Goal: Task Accomplishment & Management: Complete application form

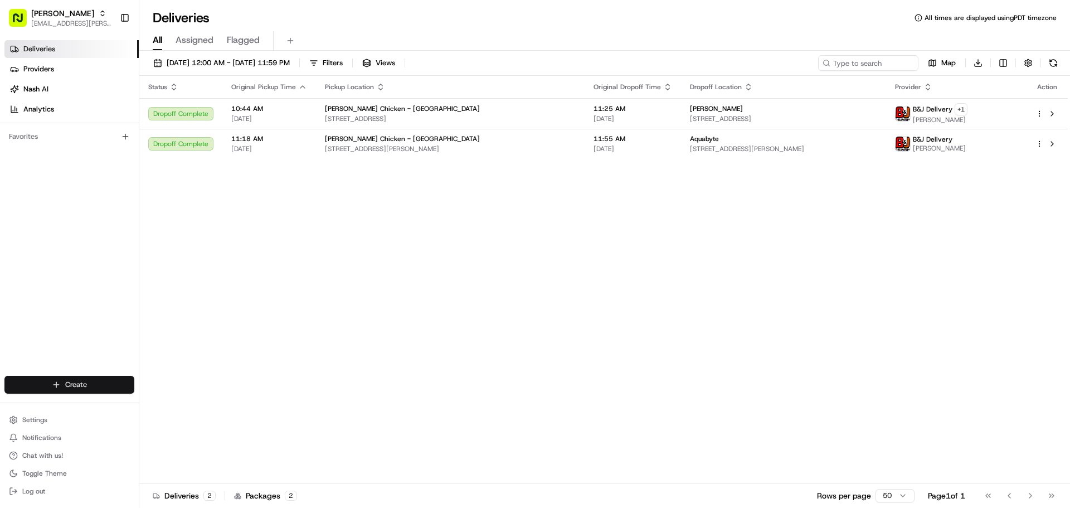
click at [110, 382] on html "Starbird [EMAIL_ADDRESS][PERSON_NAME][DOMAIN_NAME] Toggle Sidebar Deliveries Pr…" at bounding box center [535, 254] width 1070 height 508
click at [166, 402] on link "Delivery" at bounding box center [201, 405] width 124 height 20
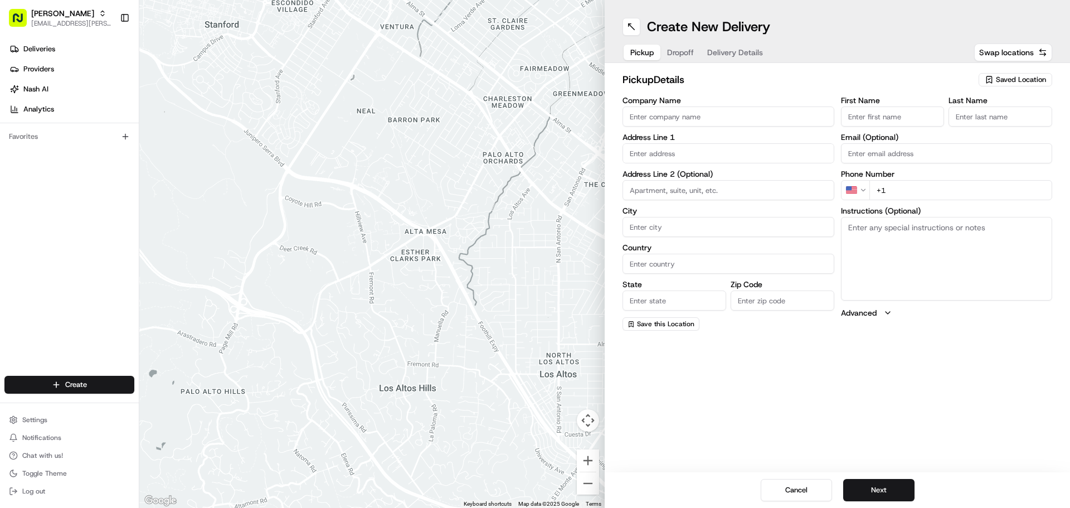
click at [1010, 77] on span "Saved Location" at bounding box center [1021, 80] width 50 height 10
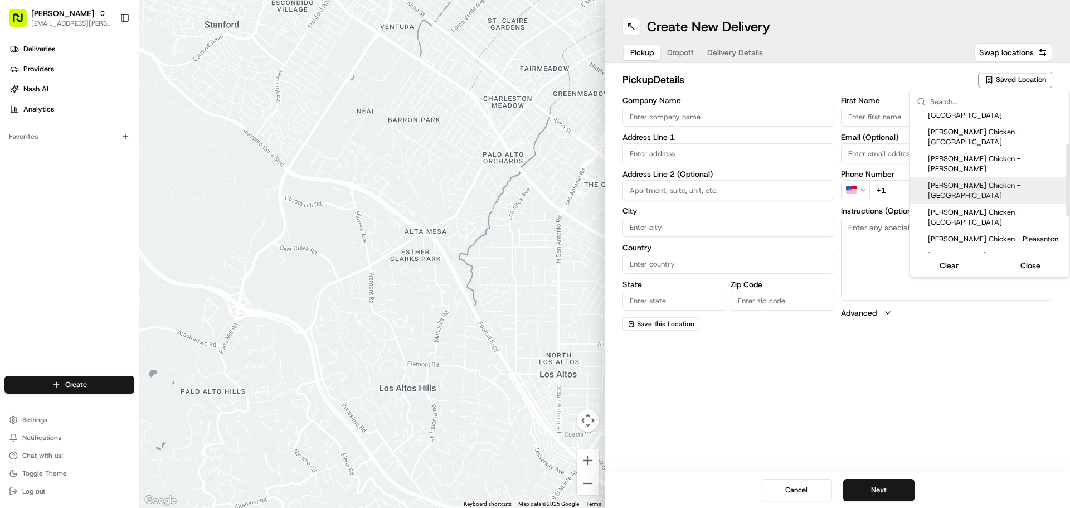
scroll to position [111, 0]
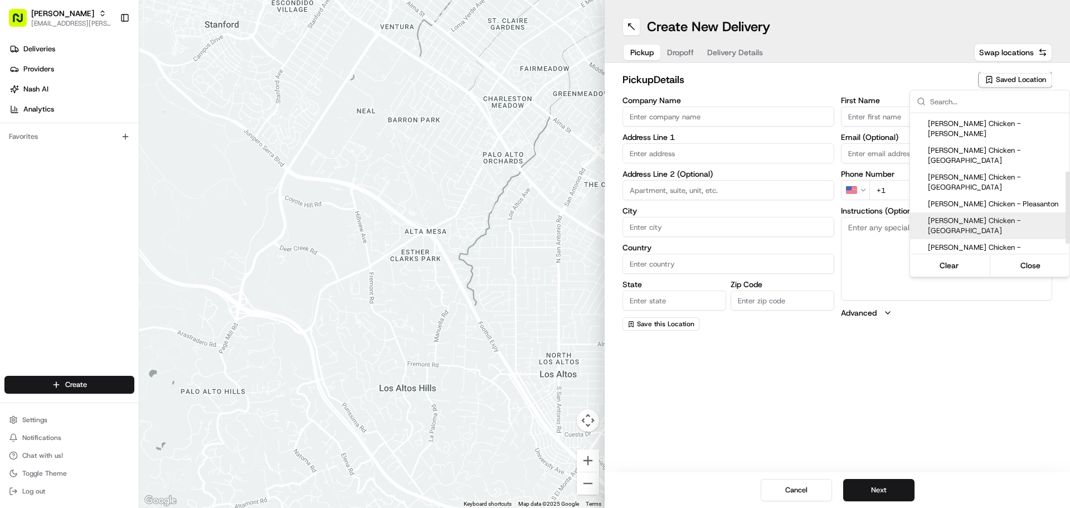
click at [1016, 216] on span "[PERSON_NAME] Chicken - [GEOGRAPHIC_DATA]" at bounding box center [996, 226] width 137 height 20
type input "[PERSON_NAME] Chicken - [GEOGRAPHIC_DATA]"
type input "[STREET_ADDRESS][PERSON_NAME]"
type input "[GEOGRAPHIC_DATA]"
type input "US"
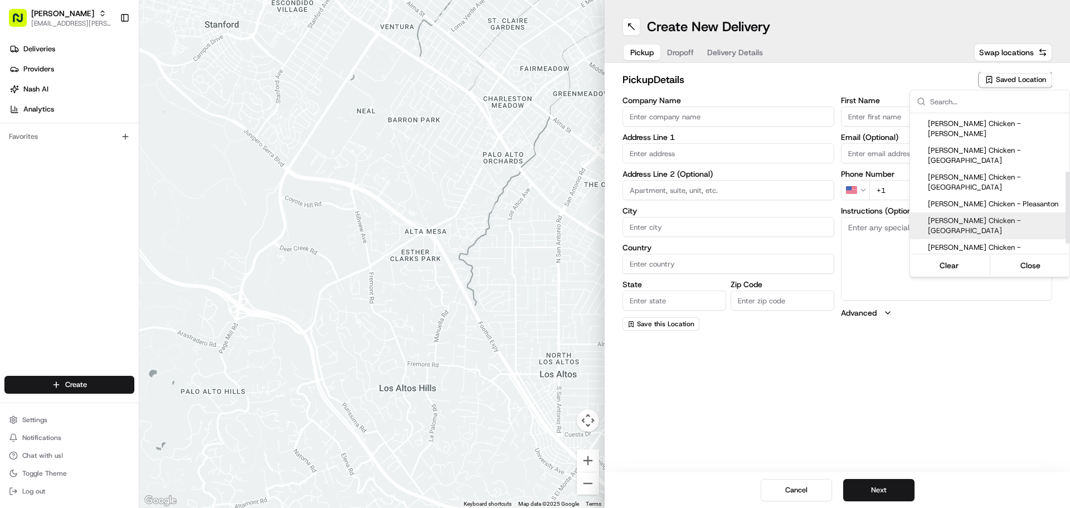
type input "CA"
type input "94107"
type input "Manny"
type input "[PERSON_NAME]"
type input "[PHONE_NUMBER]"
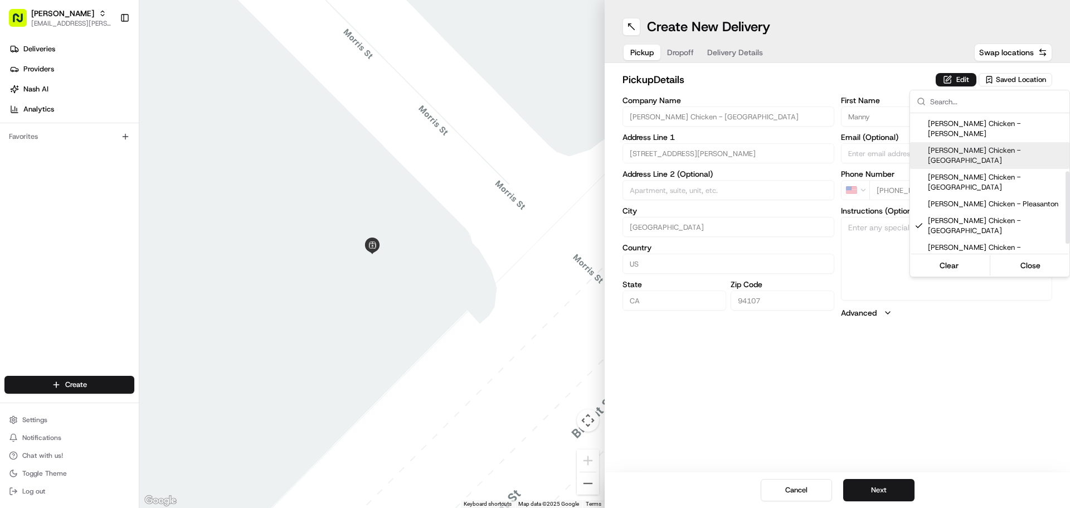
click at [964, 84] on html "Starbird [EMAIL_ADDRESS][PERSON_NAME][DOMAIN_NAME] Toggle Sidebar Deliveries Pr…" at bounding box center [535, 254] width 1070 height 508
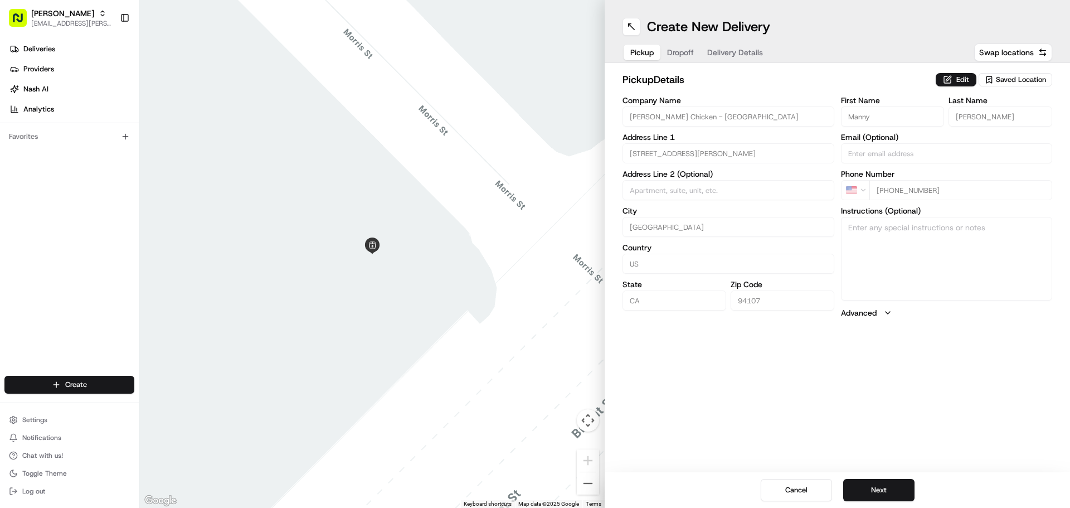
click at [964, 84] on button "Edit" at bounding box center [955, 79] width 41 height 13
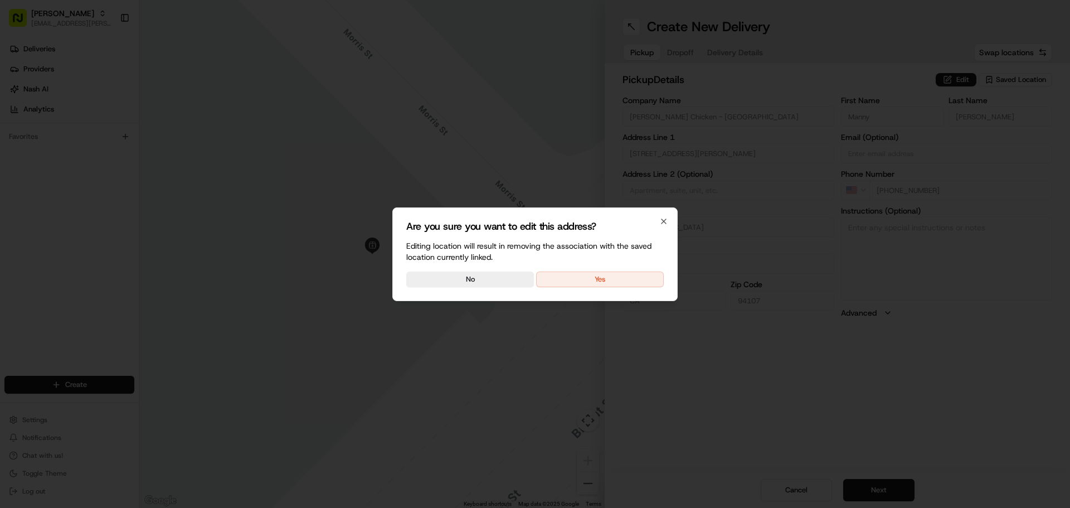
click at [624, 275] on button "Yes" at bounding box center [600, 279] width 128 height 16
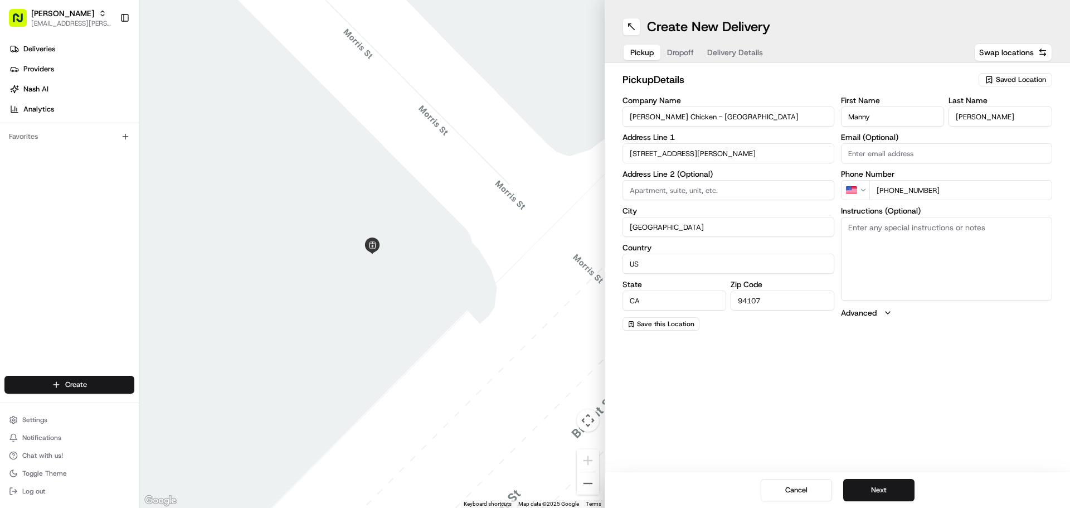
click at [894, 249] on textarea "Instructions (Optional)" at bounding box center [947, 259] width 212 height 84
type textarea "Picking up order from Cater Cow. This is a cloud kitchen."
click at [892, 482] on button "Next" at bounding box center [878, 490] width 71 height 22
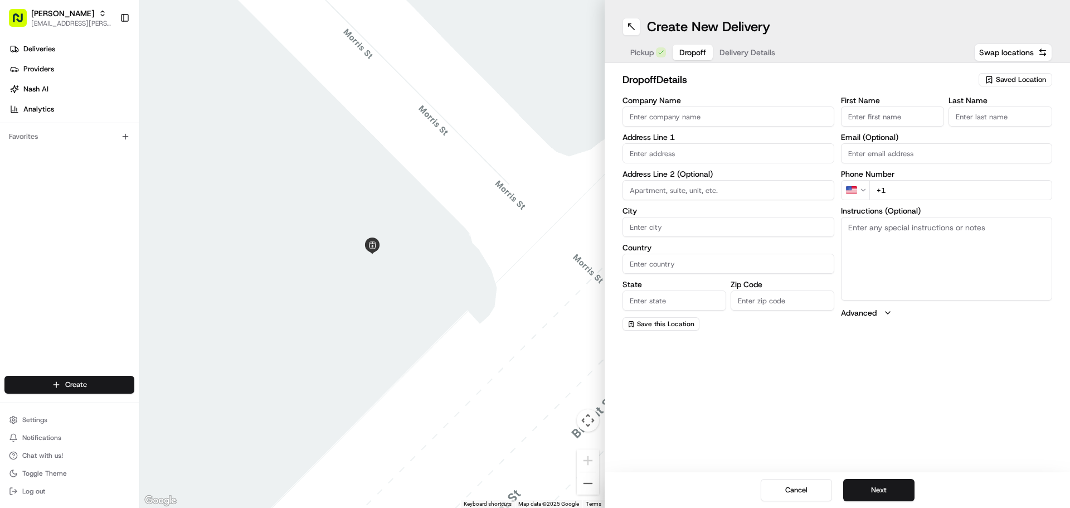
click at [730, 124] on input "Company Name" at bounding box center [728, 116] width 212 height 20
type input "Komodo Health"
click at [863, 117] on input "First Name" at bounding box center [893, 116] width 104 height 20
type input "[PERSON_NAME]"
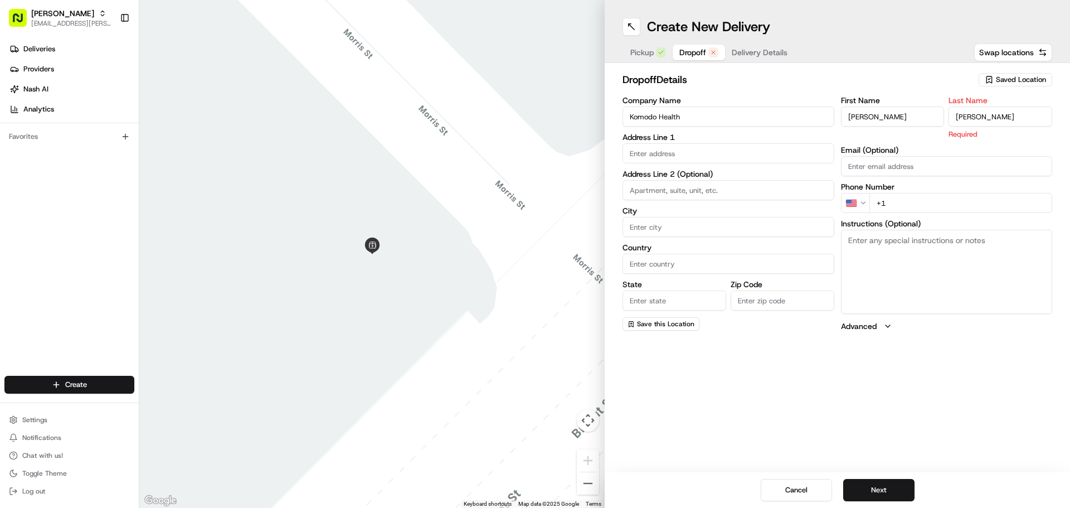
type input "[PERSON_NAME]"
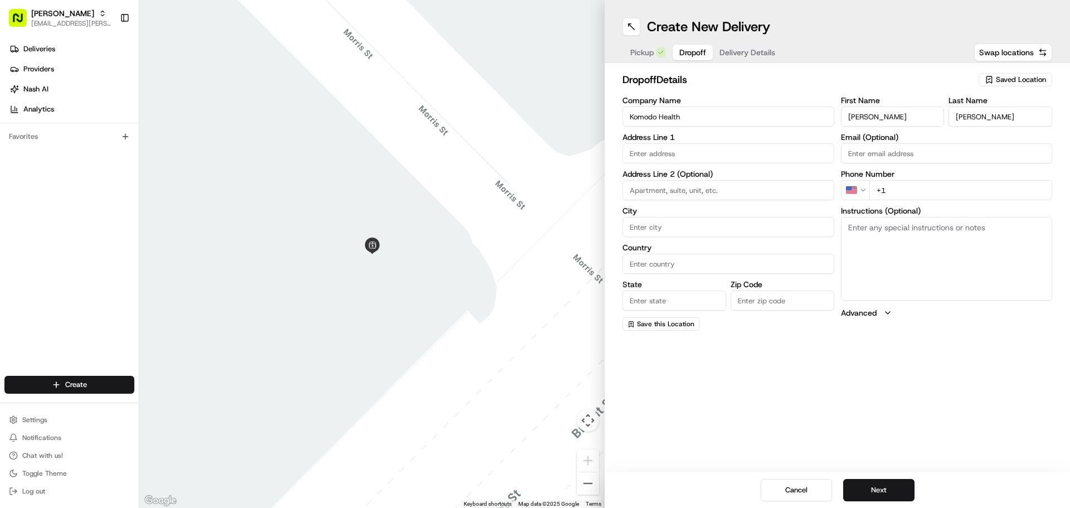
click at [692, 149] on input "text" at bounding box center [728, 153] width 212 height 20
paste input "[STREET_ADDRESS]"
click at [709, 178] on div "[STREET_ADDRESS]" at bounding box center [728, 176] width 206 height 17
type input "[STREET_ADDRESS]"
type input "[GEOGRAPHIC_DATA]"
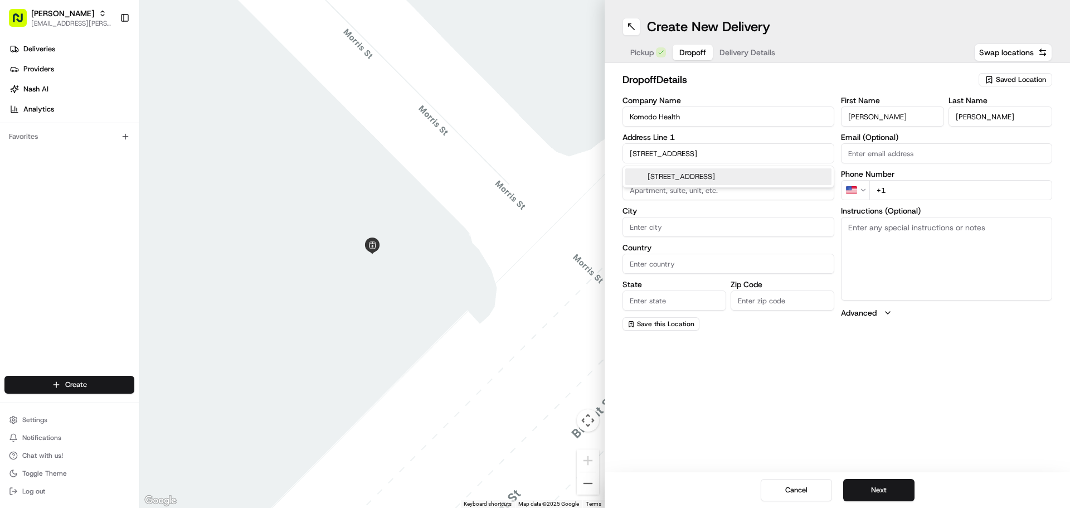
type input "[GEOGRAPHIC_DATA]"
type input "CA"
type input "94105"
type input "[STREET_ADDRESS]"
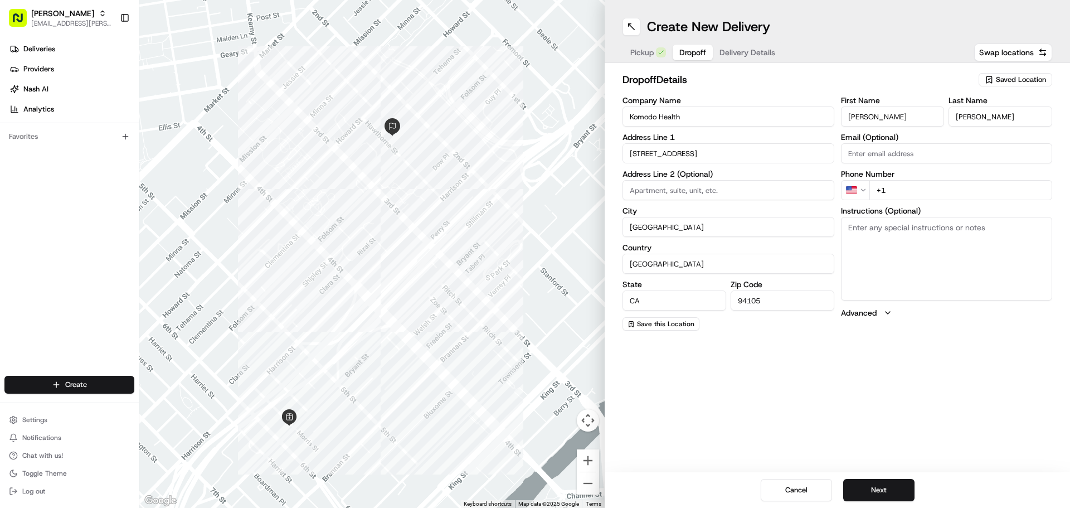
click at [1008, 191] on input "+1" at bounding box center [960, 190] width 183 height 20
paste input "[PHONE_NUMBER]"
type input "[PHONE_NUMBER]"
click at [939, 246] on textarea "Instructions (Optional)" at bounding box center [947, 259] width 212 height 84
paste textarea "Please check in at the security desk with a valid photo ID. Security will guide…"
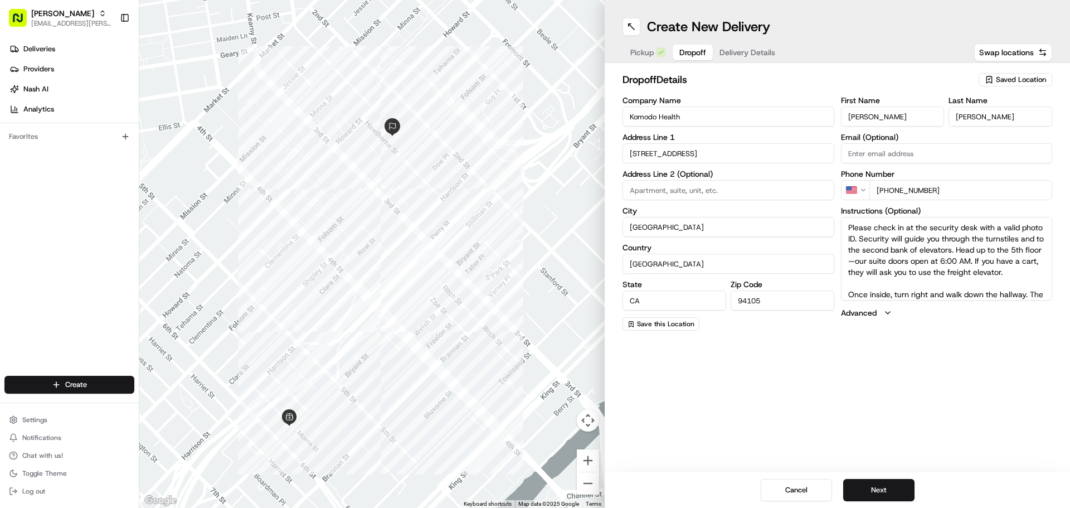
scroll to position [22, 0]
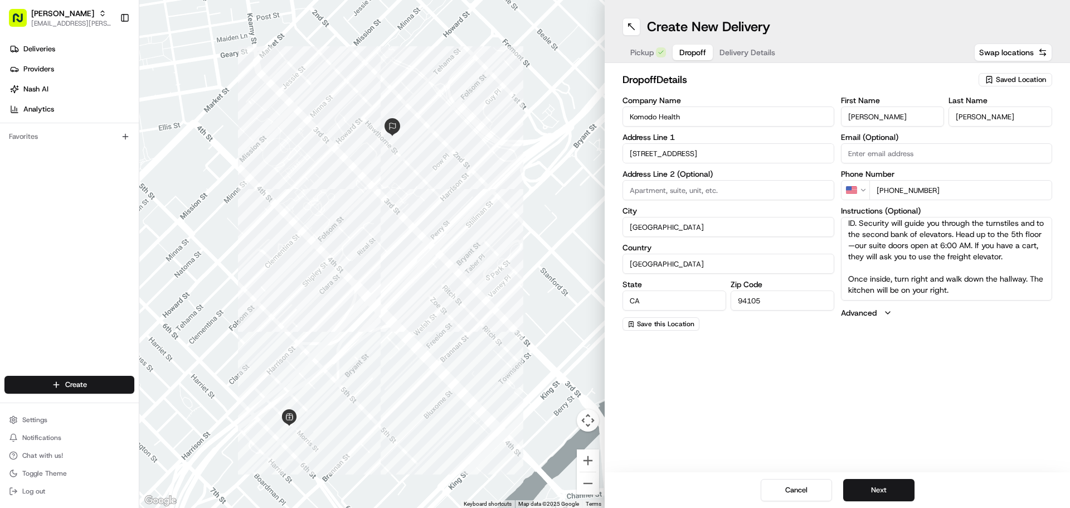
click at [972, 356] on div "Create New Delivery Pickup Dropoff Delivery Details Swap locations dropoff Deta…" at bounding box center [836, 254] width 465 height 508
drag, startPoint x: 980, startPoint y: 290, endPoint x: 851, endPoint y: 272, distance: 129.9
click at [851, 272] on textarea "Please check in at the security desk with a valid photo ID. Security will guide…" at bounding box center [947, 259] width 212 height 84
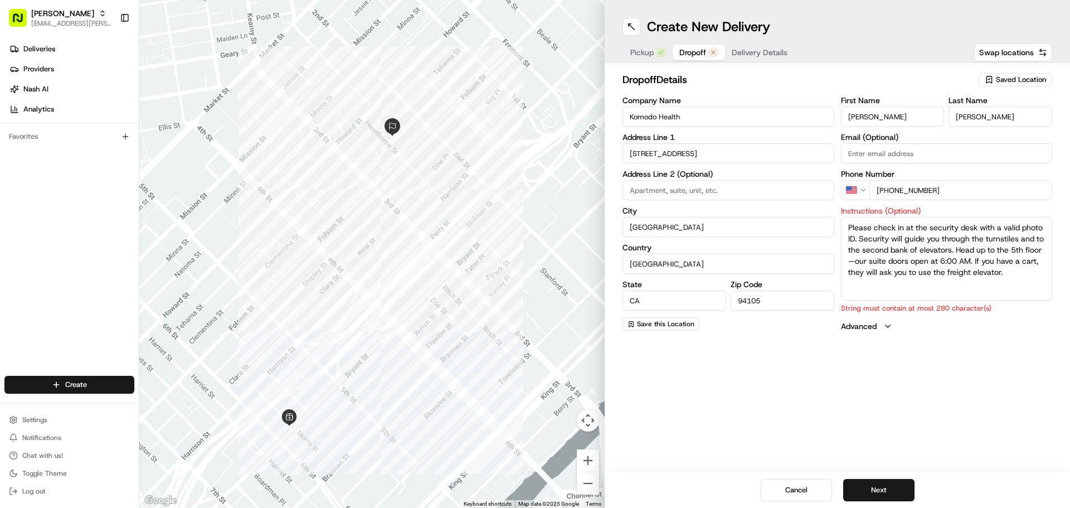
scroll to position [0, 0]
type textarea "Please check in at the security desk with a valid photo ID. Security will guide…"
click at [988, 350] on div "Create New Delivery Pickup Dropoff Delivery Details Swap locations dropoff Deta…" at bounding box center [836, 254] width 465 height 508
click at [887, 487] on button "Next" at bounding box center [878, 490] width 71 height 22
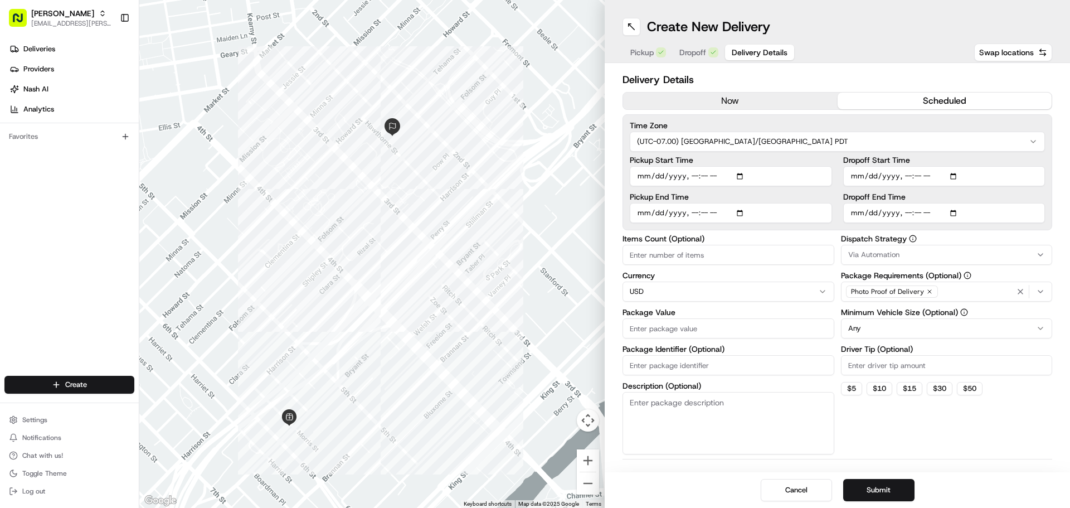
click at [969, 103] on button "scheduled" at bounding box center [944, 100] width 214 height 17
click at [946, 258] on div "Via Automation" at bounding box center [946, 255] width 206 height 10
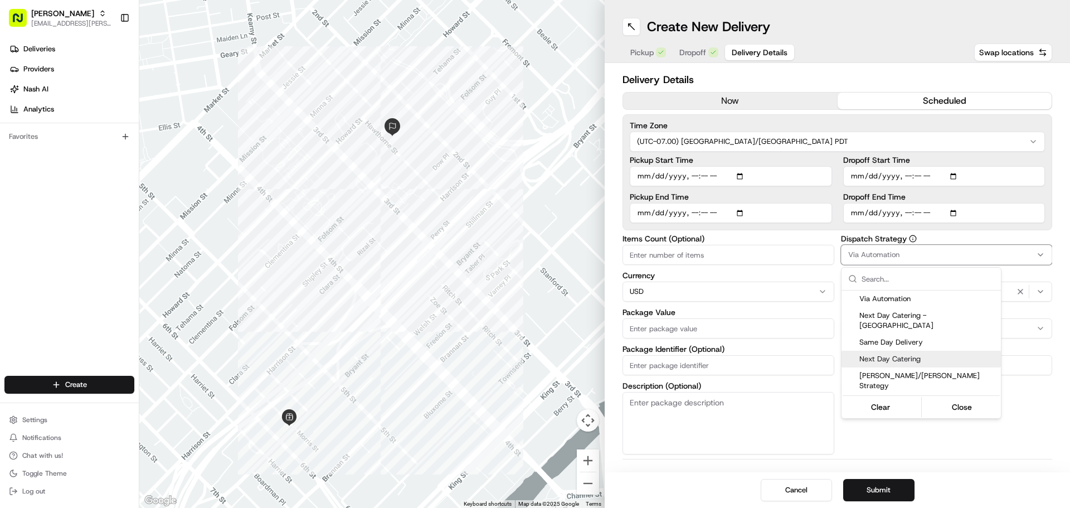
click at [937, 350] on div "Next Day Catering" at bounding box center [920, 358] width 159 height 17
click at [777, 246] on html "Starbird [EMAIL_ADDRESS][PERSON_NAME][DOMAIN_NAME] Toggle Sidebar Deliveries Pr…" at bounding box center [535, 254] width 1070 height 508
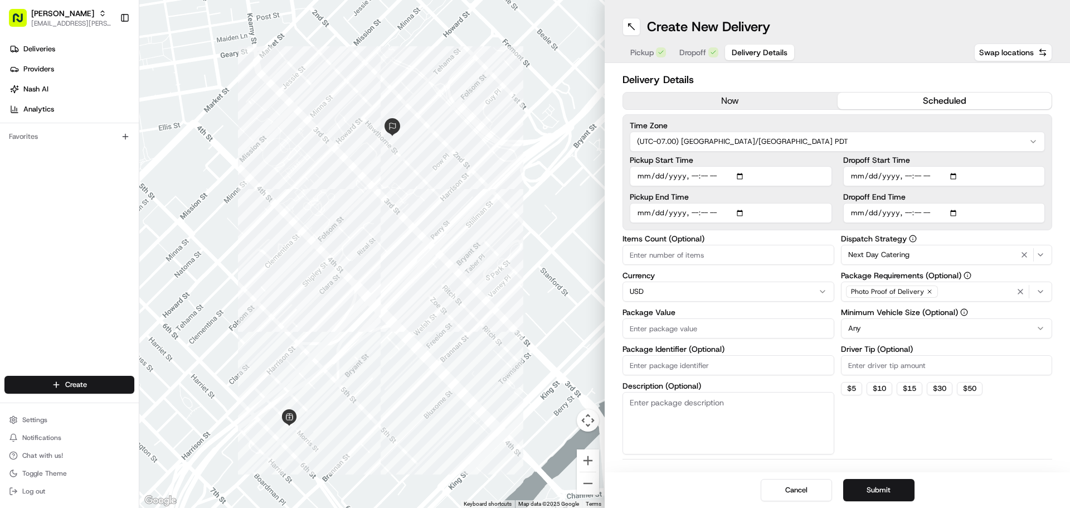
click at [777, 246] on input "Items Count (Optional)" at bounding box center [728, 255] width 212 height 20
type input "20"
click at [750, 329] on input "Package Value" at bounding box center [728, 328] width 212 height 20
type input "289.4"
click at [941, 370] on input "Driver Tip (Optional)" at bounding box center [947, 365] width 212 height 20
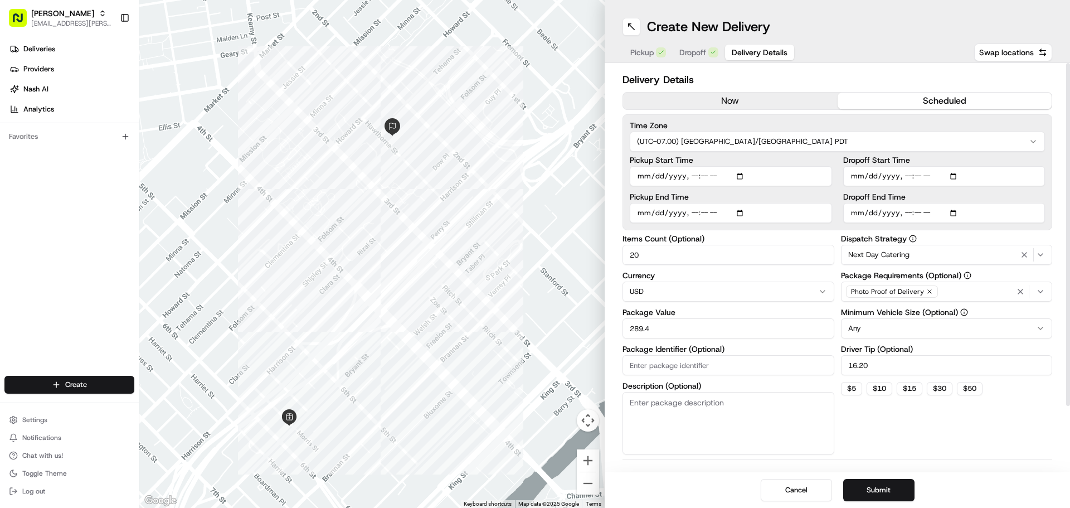
type input "16.20"
click at [779, 365] on input "Package Identifier (Optional)" at bounding box center [728, 365] width 212 height 20
type input "260149"
click at [957, 216] on input "Dropoff End Time" at bounding box center [944, 213] width 202 height 20
type input "[DATE]T11:25"
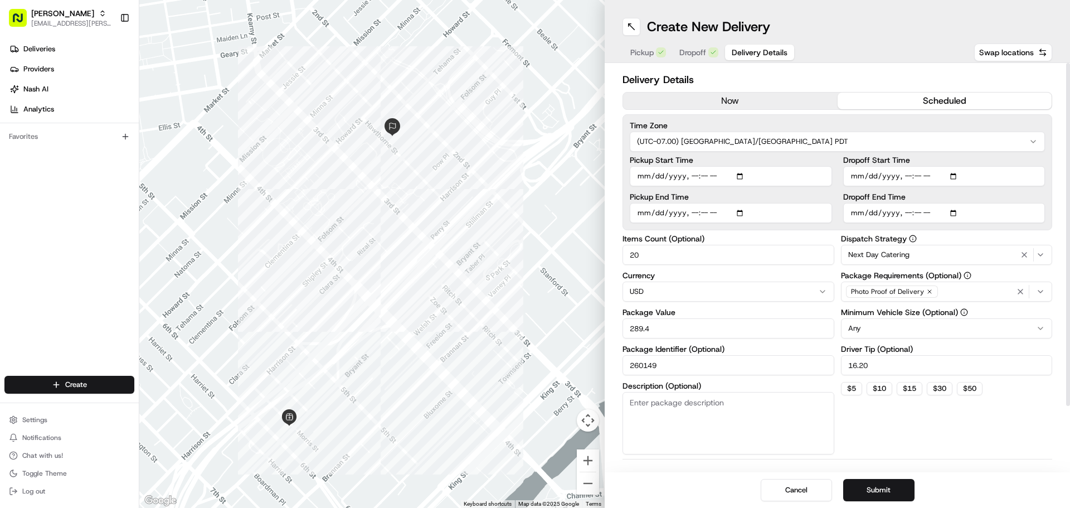
click at [954, 180] on input "Dropoff Start Time" at bounding box center [944, 176] width 202 height 20
type input "[DATE]T10:55"
click at [1019, 434] on div "Dispatch Strategy Next Day Catering Package Requirements (Optional) Photo Proof…" at bounding box center [947, 344] width 212 height 219
click at [880, 481] on button "Submit" at bounding box center [878, 490] width 71 height 22
